Goal: Use online tool/utility: Utilize a website feature to perform a specific function

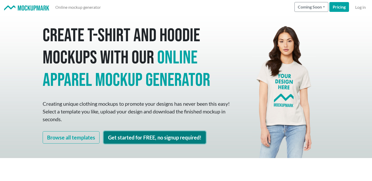
click at [137, 141] on link "Get started for FREE, no signup required!" at bounding box center [155, 137] width 102 height 12
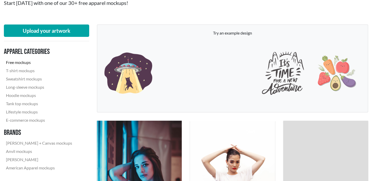
scroll to position [56, 0]
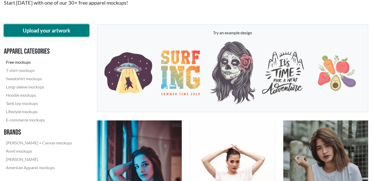
click at [69, 31] on button "Upload your artwork" at bounding box center [46, 30] width 85 height 12
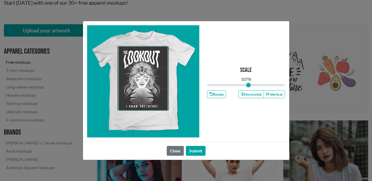
type input "1.07"
click at [248, 85] on input "range" at bounding box center [246, 85] width 78 height 6
click at [203, 149] on button "Submit" at bounding box center [196, 151] width 20 height 10
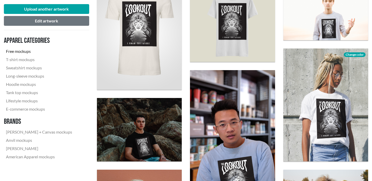
scroll to position [331, 0]
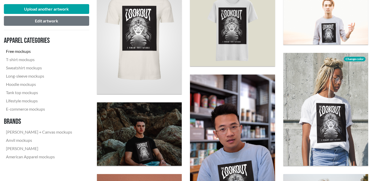
click at [66, 26] on div "Upload another artwork Edit artwork Apparel categories Free mockups T-shirt moc…" at bounding box center [46, 83] width 85 height 167
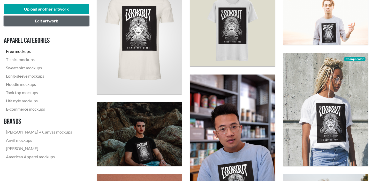
click at [66, 23] on button "Edit artwork" at bounding box center [46, 21] width 85 height 10
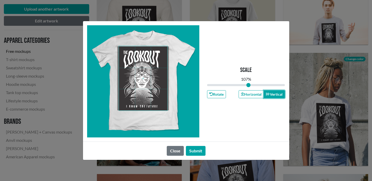
click at [269, 95] on button "Vertical" at bounding box center [273, 94] width 21 height 8
click at [257, 94] on button "Horizontal" at bounding box center [250, 94] width 25 height 8
click at [268, 95] on icon "button" at bounding box center [268, 94] width 4 height 3
click at [176, 153] on button "Close" at bounding box center [175, 151] width 17 height 10
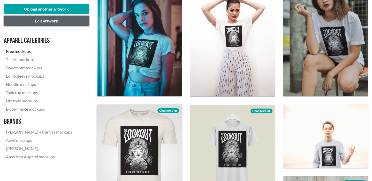
scroll to position [0, 0]
